Goal: Find specific page/section: Find specific page/section

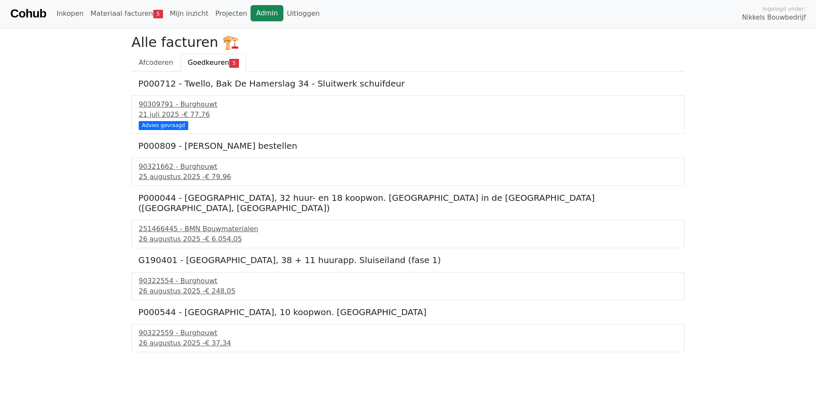
click at [251, 12] on link "Admin" at bounding box center [267, 13] width 33 height 16
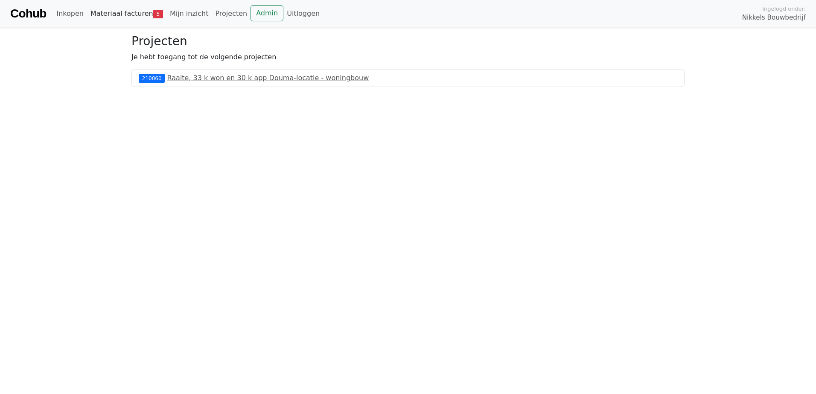
click at [153, 15] on span "5" at bounding box center [158, 14] width 10 height 9
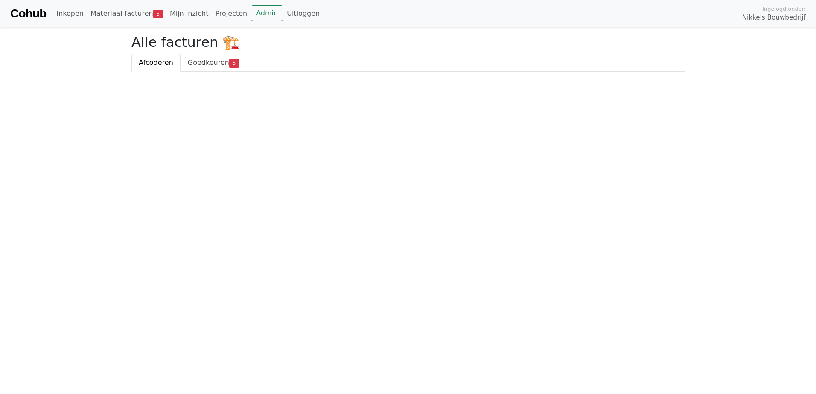
click at [200, 59] on span "Goedkeuren" at bounding box center [208, 62] width 41 height 8
